Goal: Information Seeking & Learning: Learn about a topic

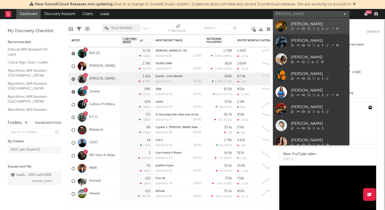
type input "[PERSON_NAME]"
click at [309, 26] on div "[PERSON_NAME]" at bounding box center [319, 24] width 56 height 6
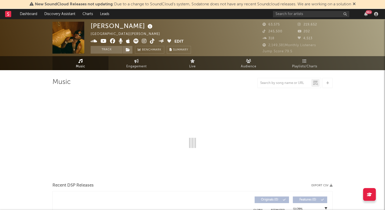
select select "6m"
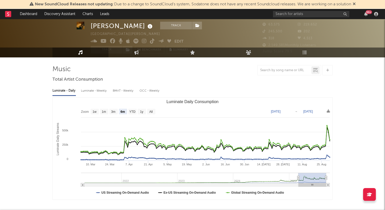
scroll to position [13, 0]
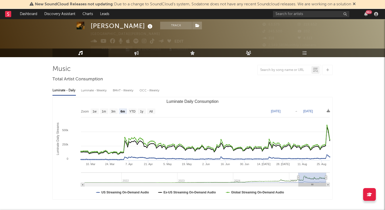
click at [122, 87] on div "BMAT - Weekly" at bounding box center [124, 90] width 22 height 9
select select "6m"
